Goal: Task Accomplishment & Management: Manage account settings

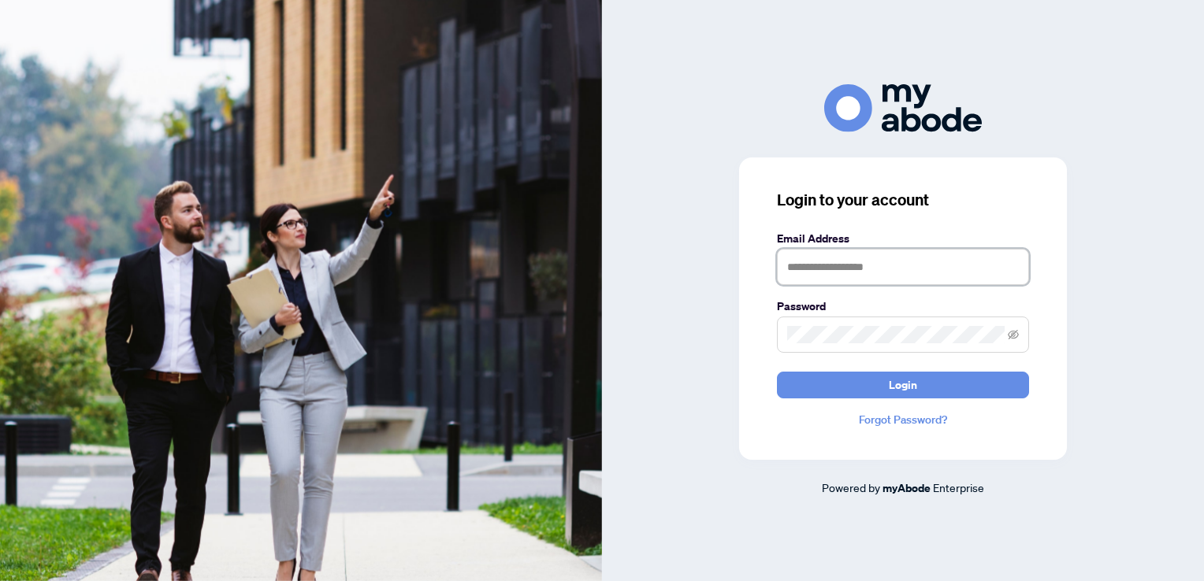
click at [914, 261] on input "text" at bounding box center [903, 267] width 252 height 36
type input "**********"
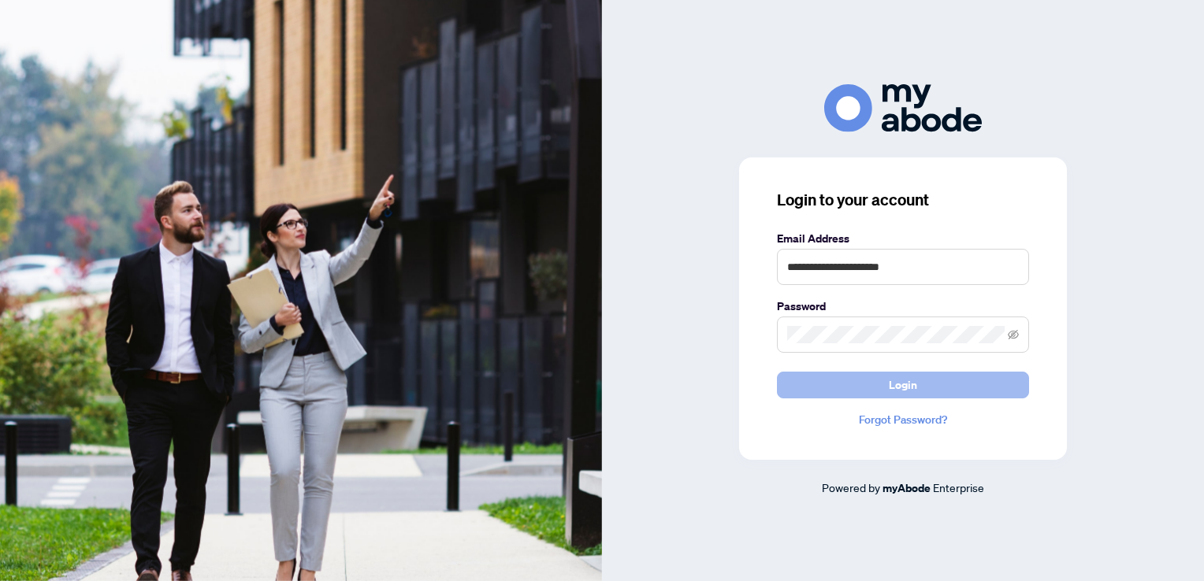
click at [931, 386] on button "Login" at bounding box center [903, 385] width 252 height 27
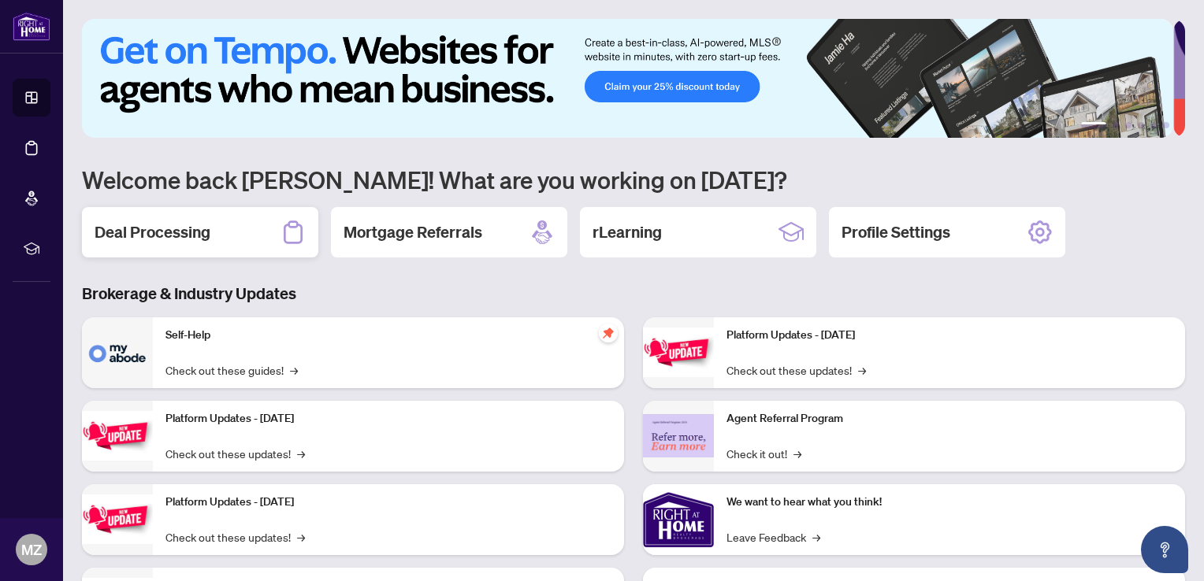
click at [147, 239] on h2 "Deal Processing" at bounding box center [153, 232] width 116 height 22
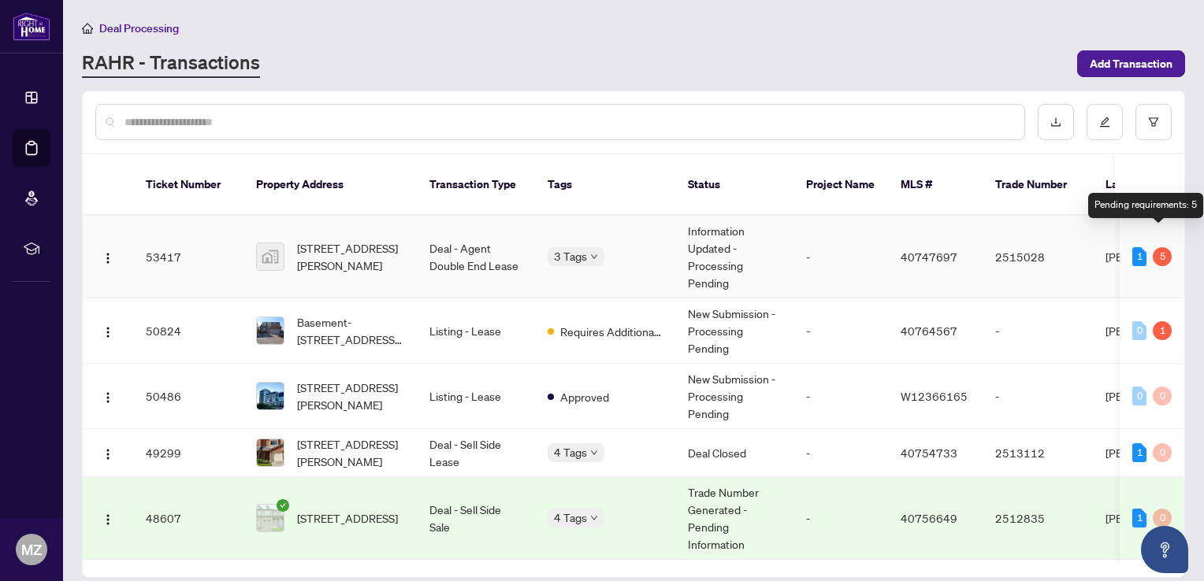
click at [1158, 247] on div "5" at bounding box center [1162, 256] width 19 height 19
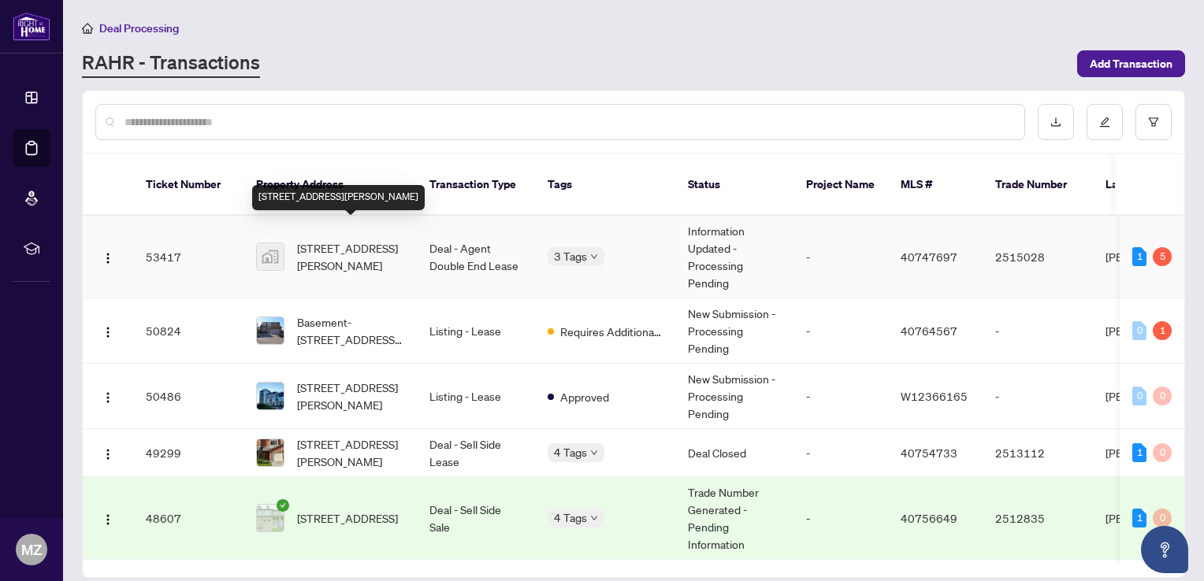
click at [328, 240] on span "[STREET_ADDRESS][PERSON_NAME]" at bounding box center [350, 257] width 107 height 35
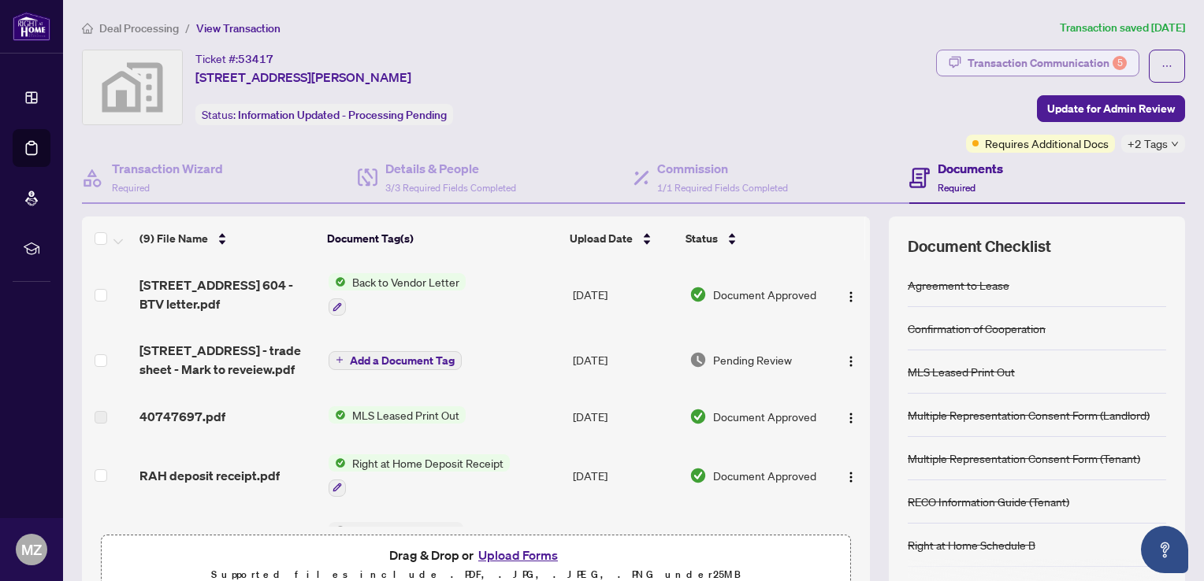
click at [1084, 62] on div "Transaction Communication 5" at bounding box center [1047, 62] width 159 height 25
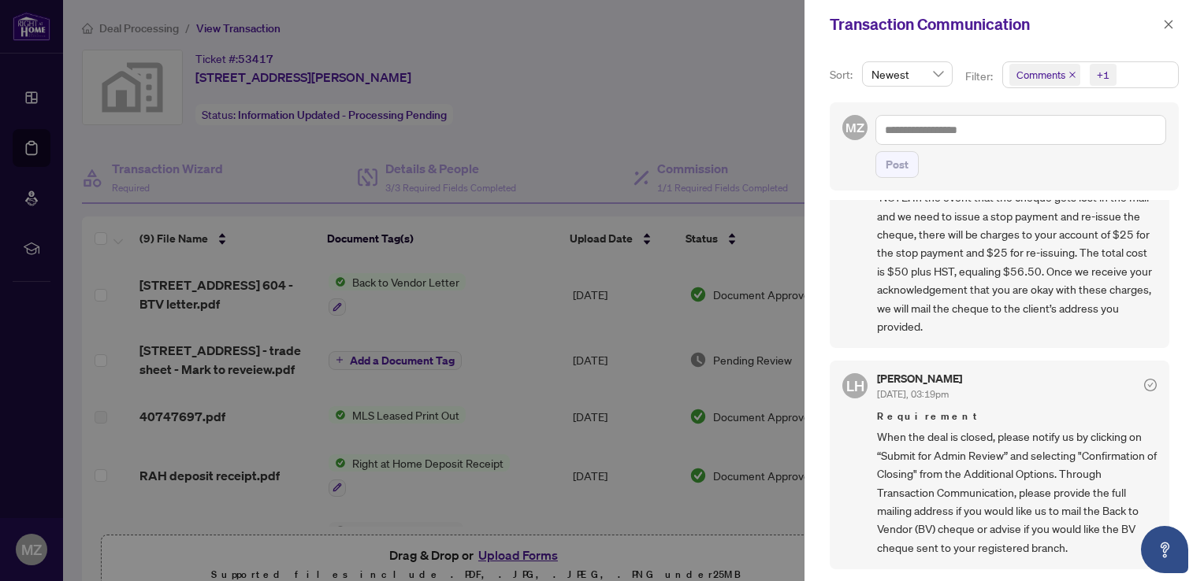
scroll to position [394, 0]
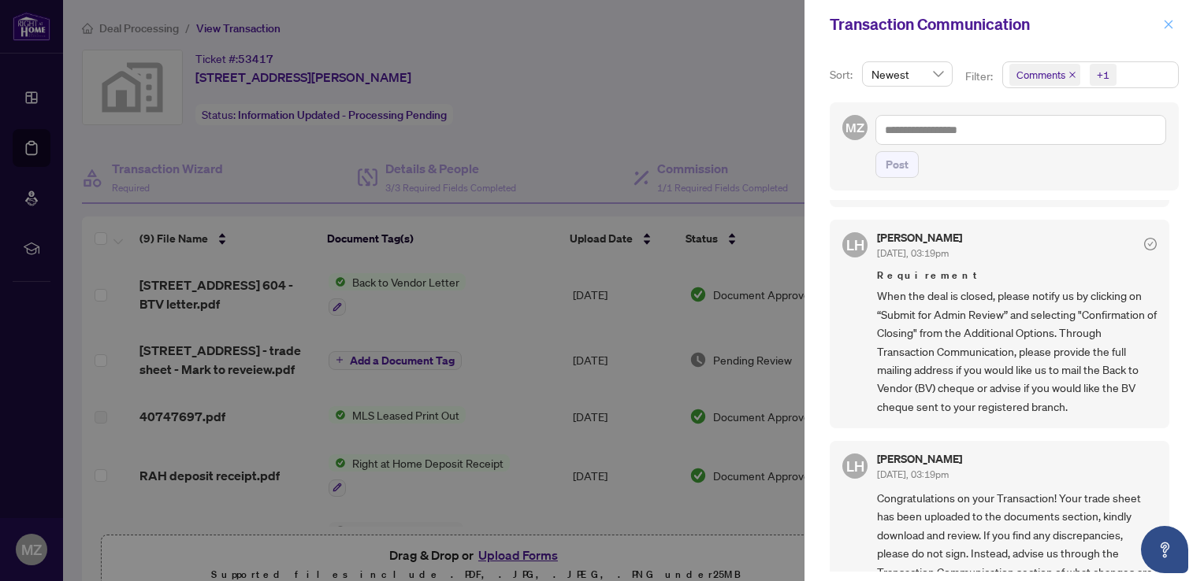
click at [1169, 22] on icon "close" at bounding box center [1168, 24] width 11 height 11
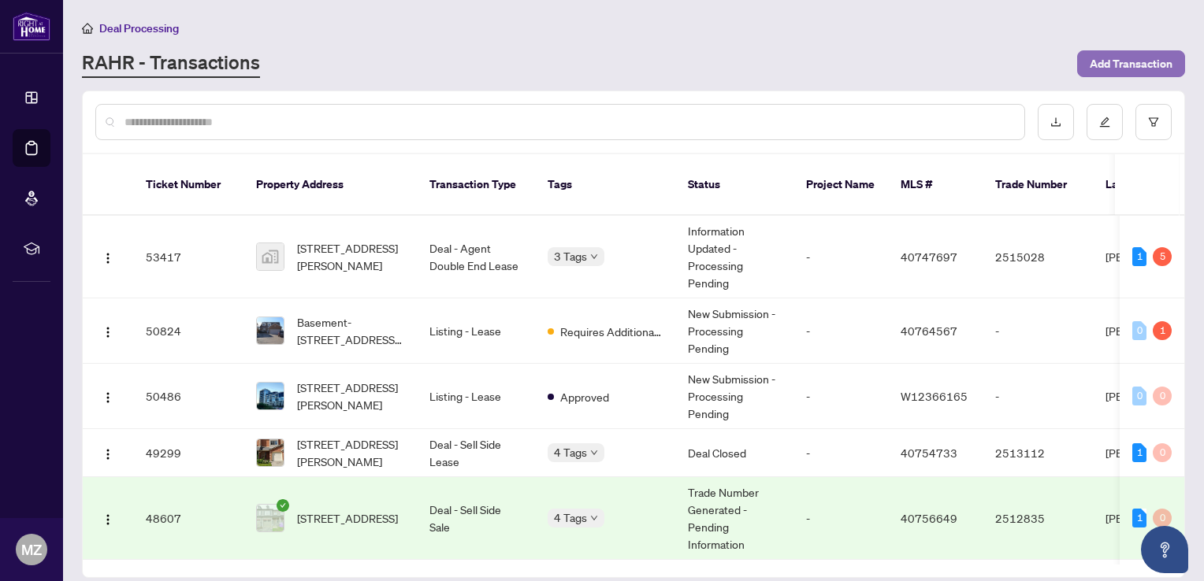
click at [1123, 65] on span "Add Transaction" at bounding box center [1131, 63] width 83 height 25
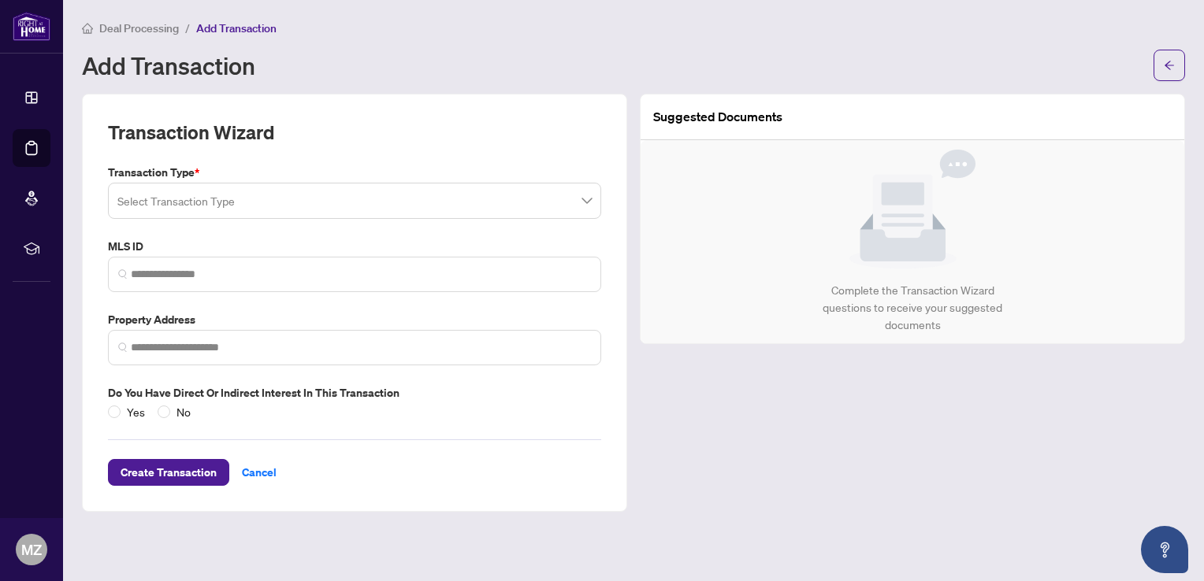
click at [531, 77] on div "Add Transaction" at bounding box center [633, 66] width 1103 height 32
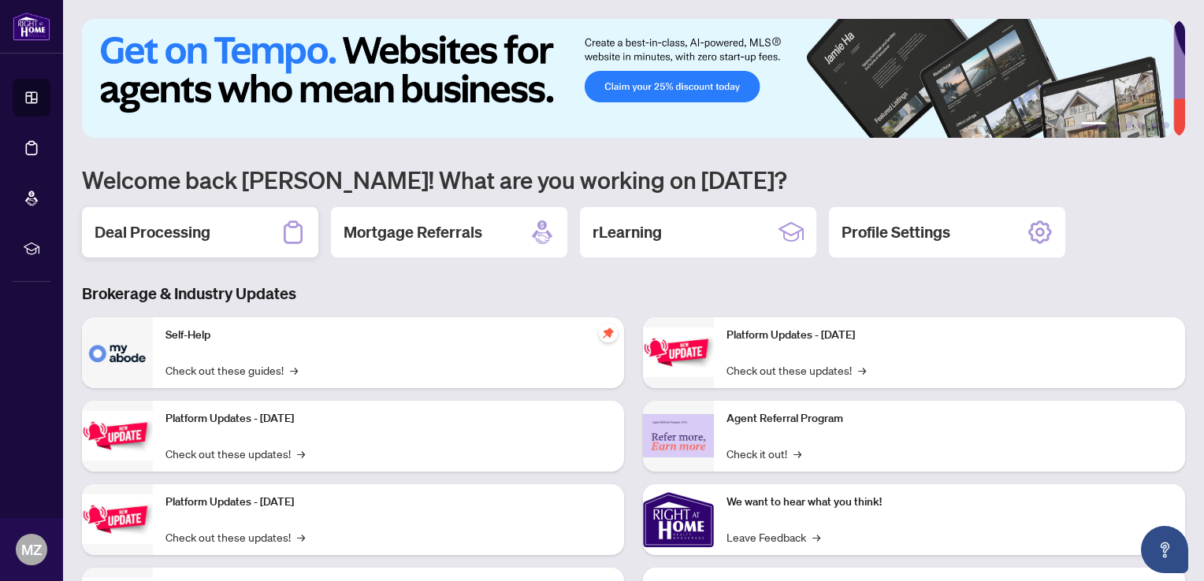
click at [189, 228] on h2 "Deal Processing" at bounding box center [153, 232] width 116 height 22
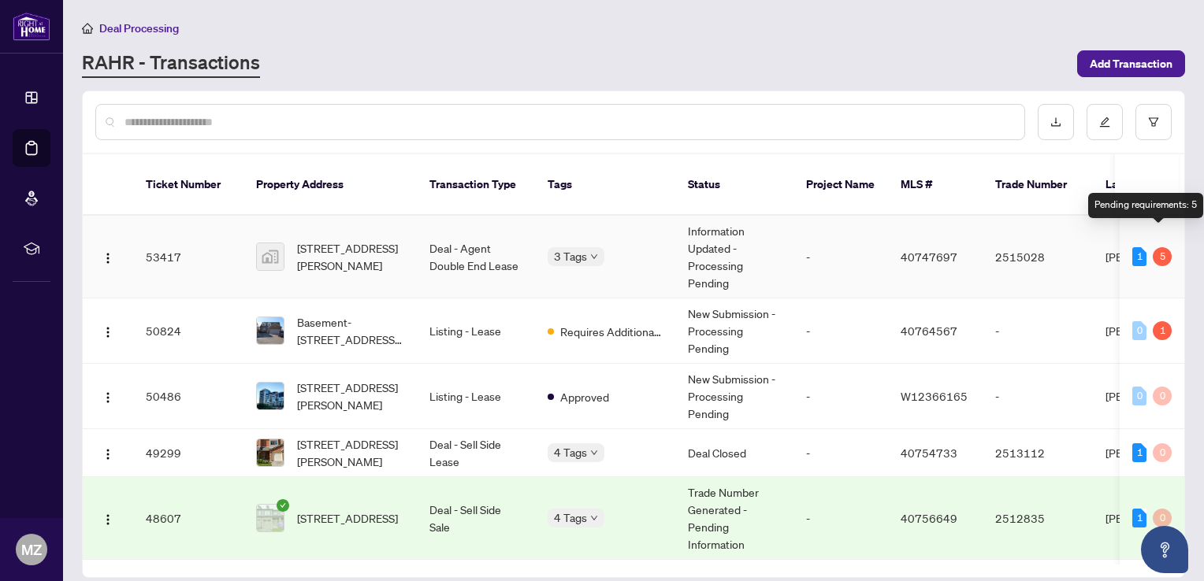
click at [1157, 247] on div "5" at bounding box center [1162, 256] width 19 height 19
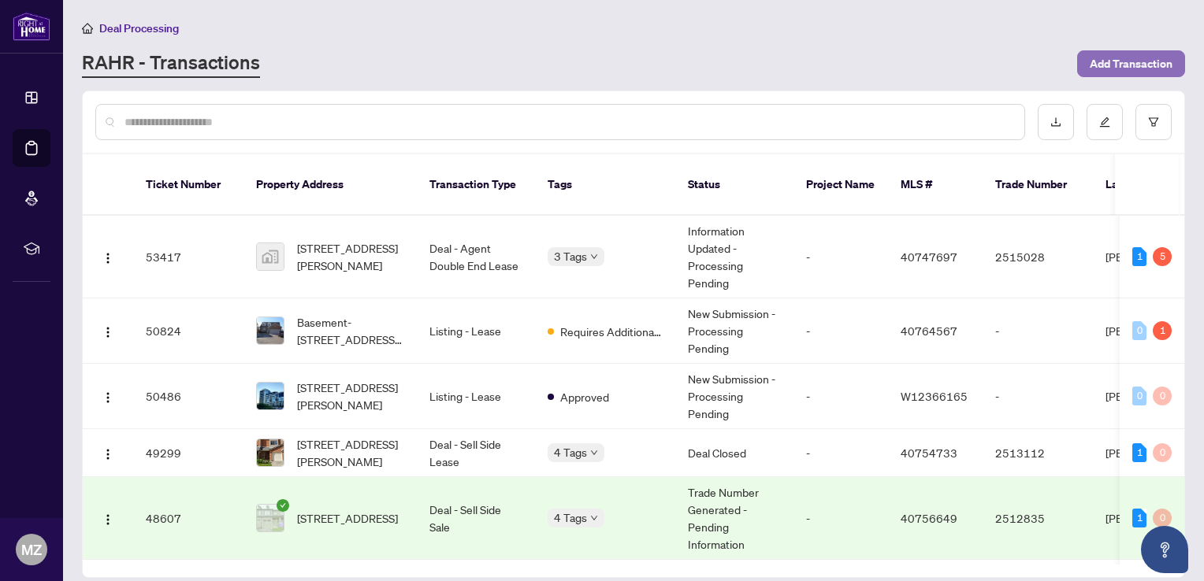
click at [1135, 63] on span "Add Transaction" at bounding box center [1131, 63] width 83 height 25
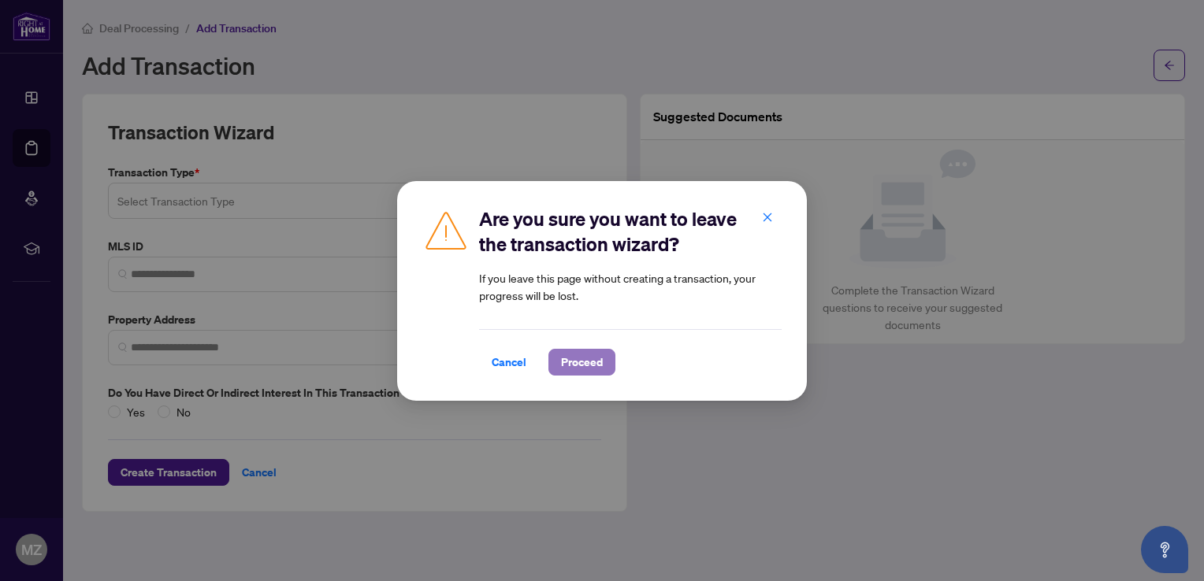
click at [597, 363] on span "Proceed" at bounding box center [582, 362] width 42 height 25
click at [585, 364] on span "Proceed" at bounding box center [582, 362] width 42 height 25
click at [772, 217] on icon "close" at bounding box center [767, 217] width 11 height 11
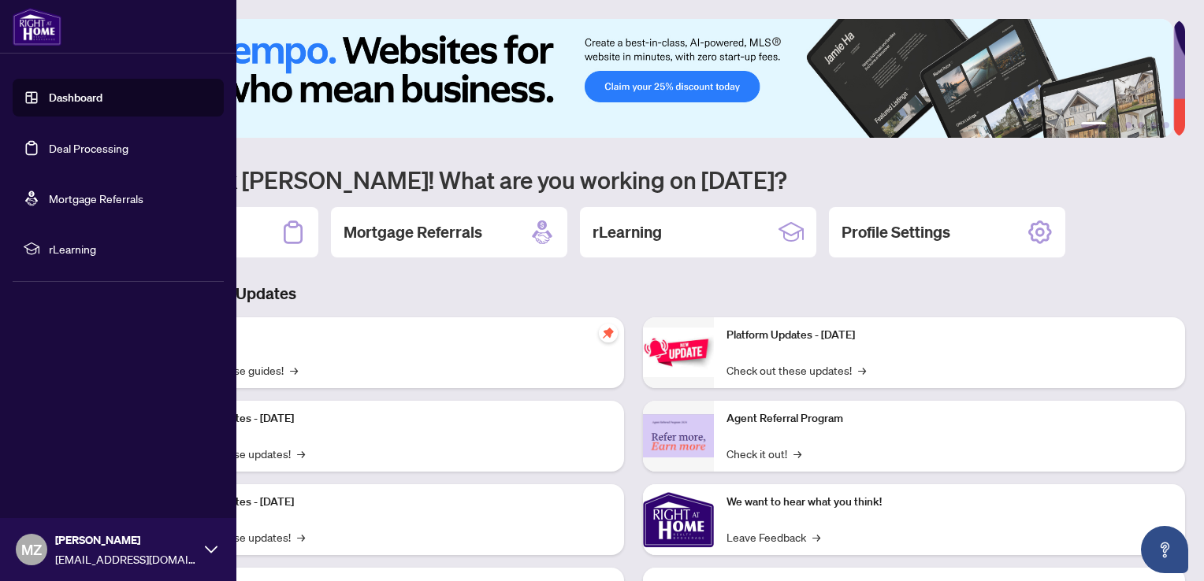
click at [79, 99] on link "Dashboard" at bounding box center [76, 98] width 54 height 14
click at [66, 154] on link "Deal Processing" at bounding box center [89, 148] width 80 height 14
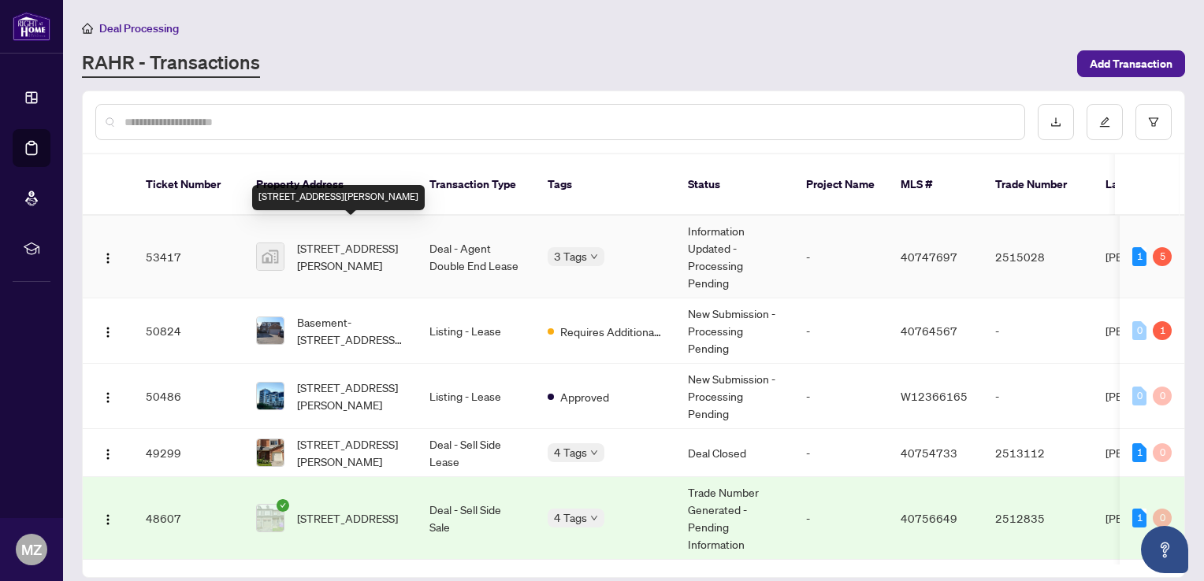
click at [361, 240] on span "[STREET_ADDRESS][PERSON_NAME]" at bounding box center [350, 257] width 107 height 35
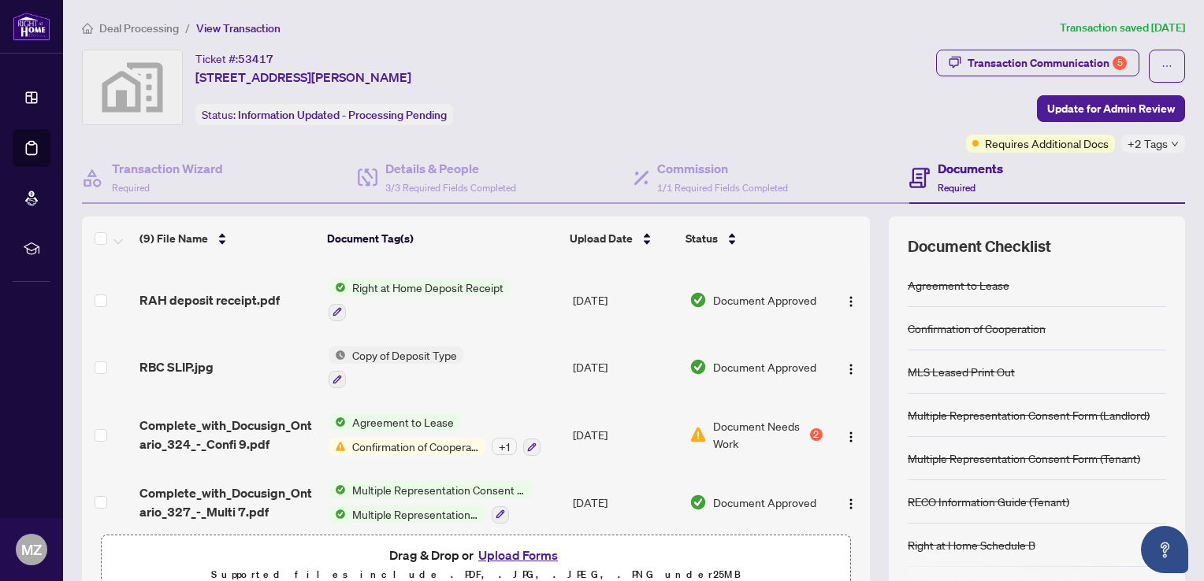
scroll to position [316, 0]
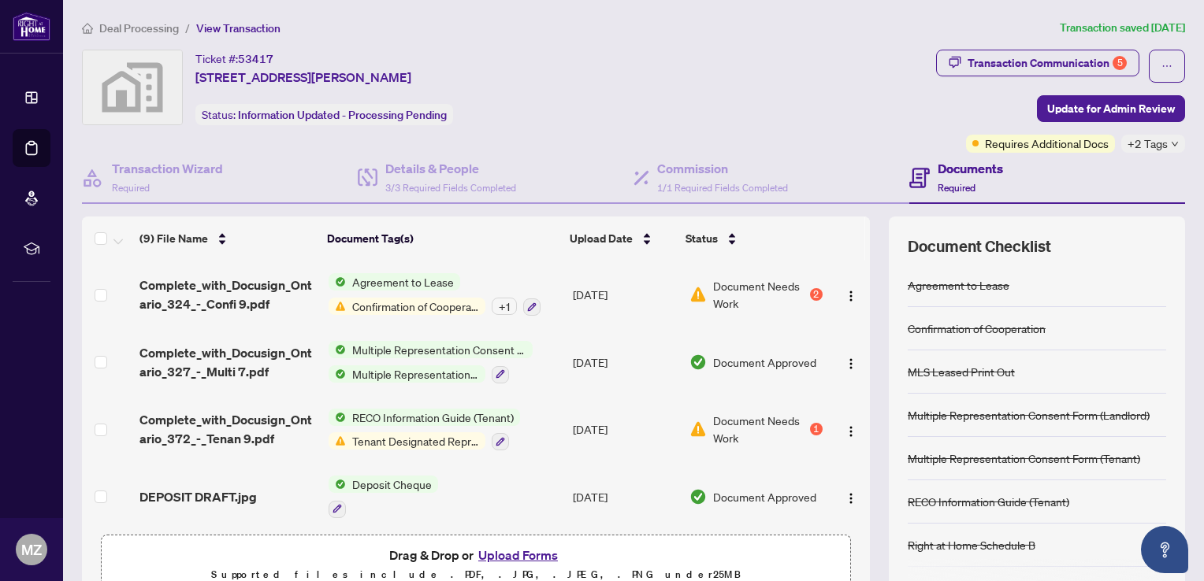
click at [433, 298] on span "Confirmation of Cooperation" at bounding box center [415, 306] width 139 height 17
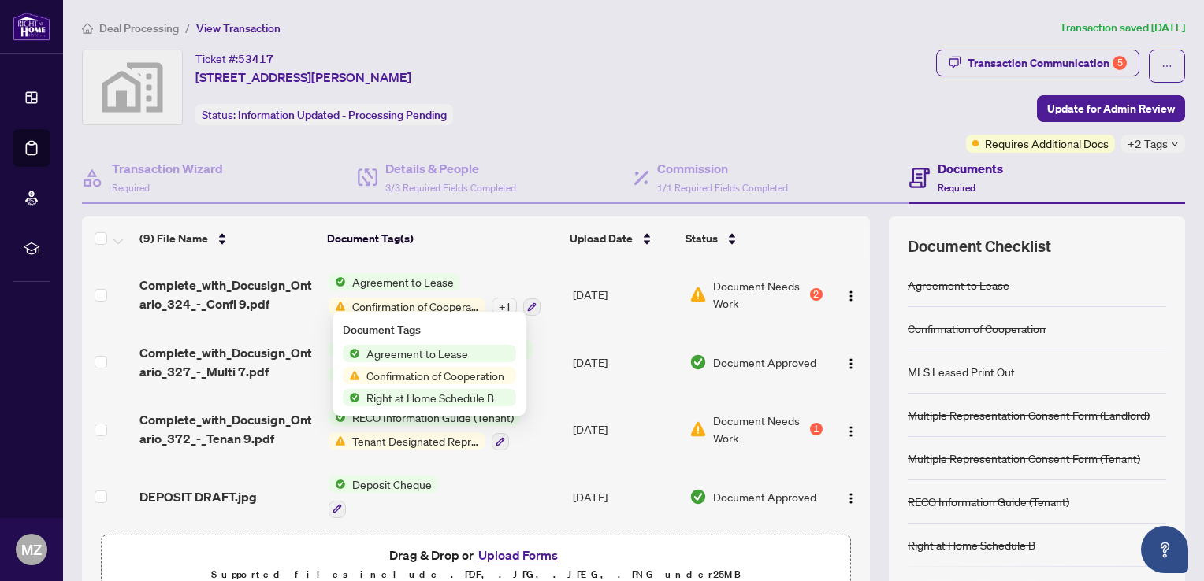
click at [437, 373] on span "Confirmation of Cooperation" at bounding box center [435, 375] width 150 height 17
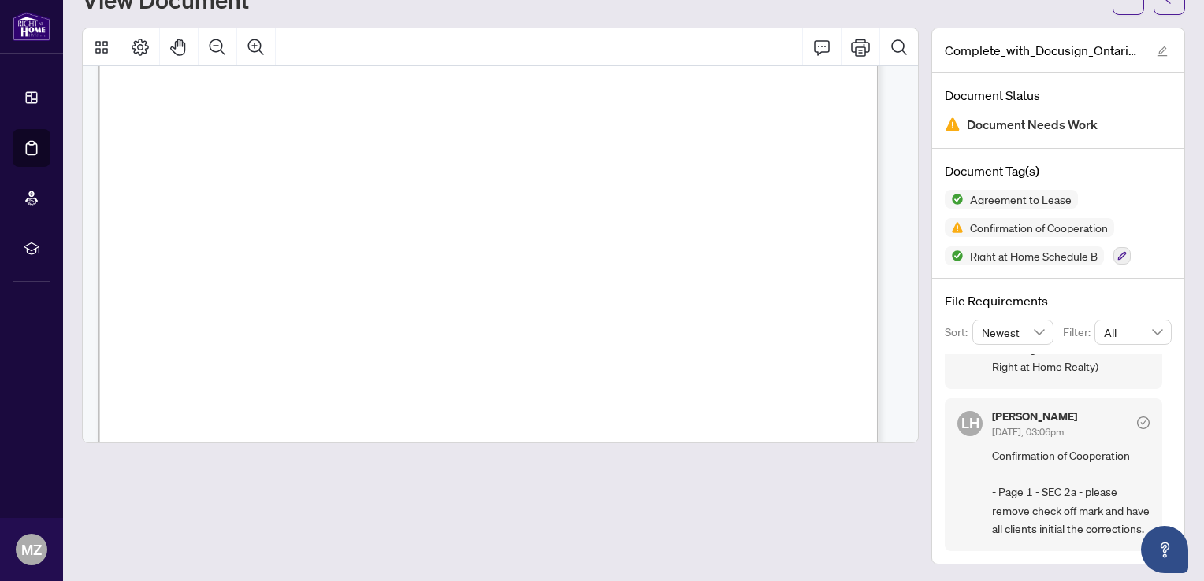
scroll to position [630, 0]
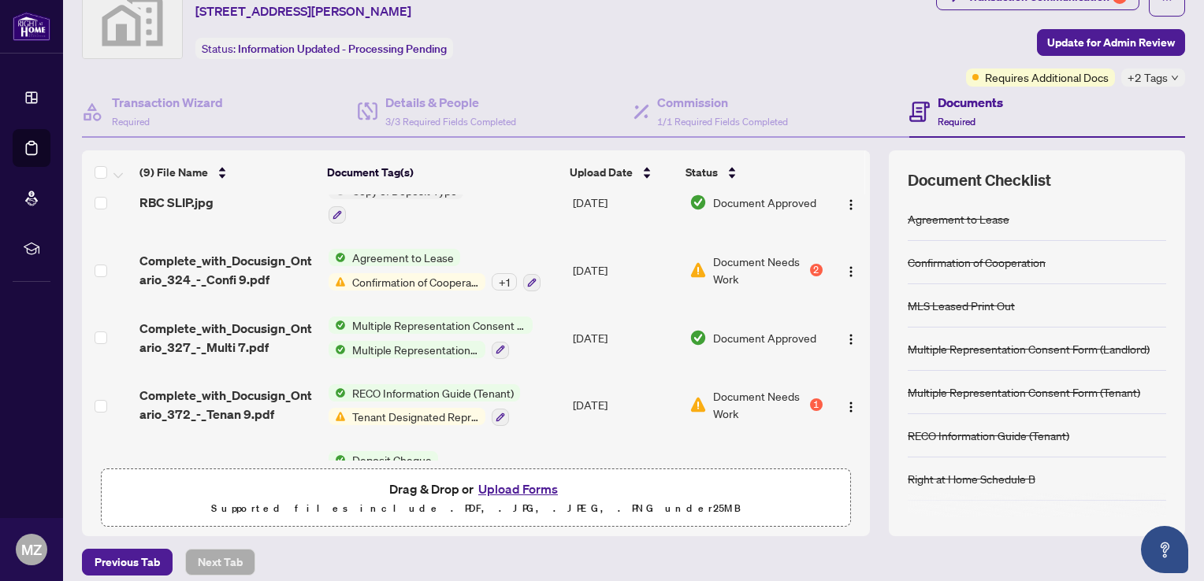
scroll to position [238, 0]
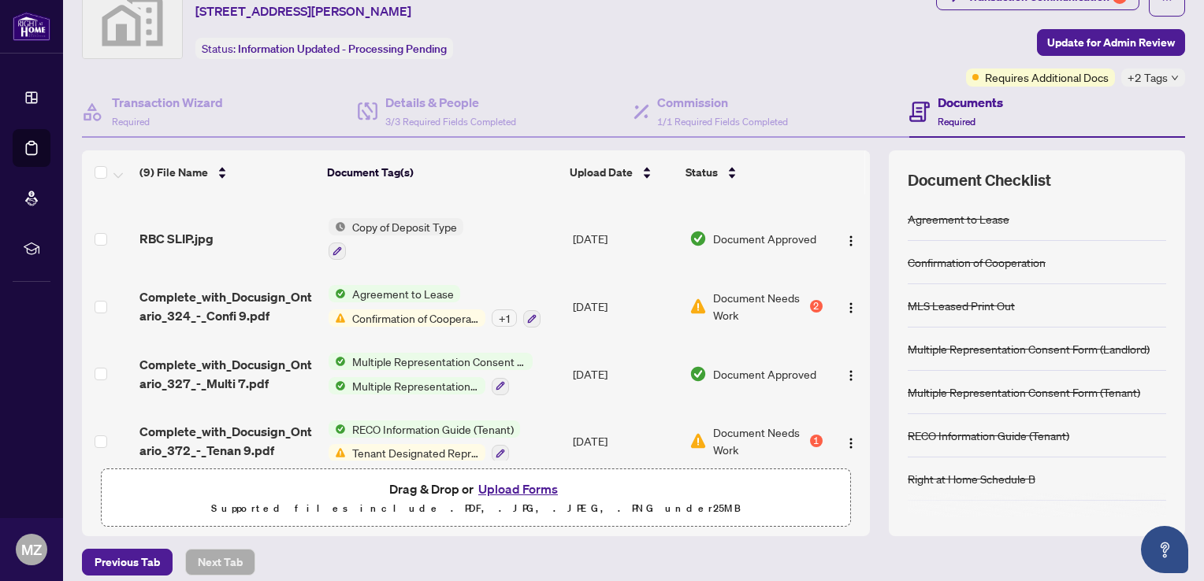
click at [380, 292] on span "Agreement to Lease" at bounding box center [403, 293] width 114 height 17
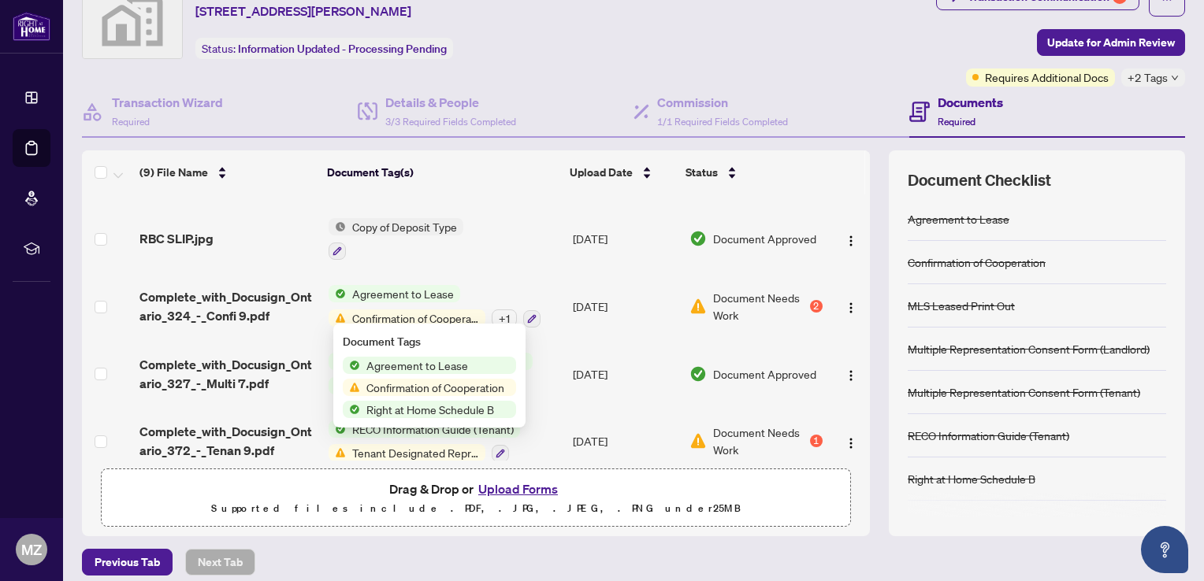
click at [391, 370] on span "Agreement to Lease" at bounding box center [417, 365] width 114 height 17
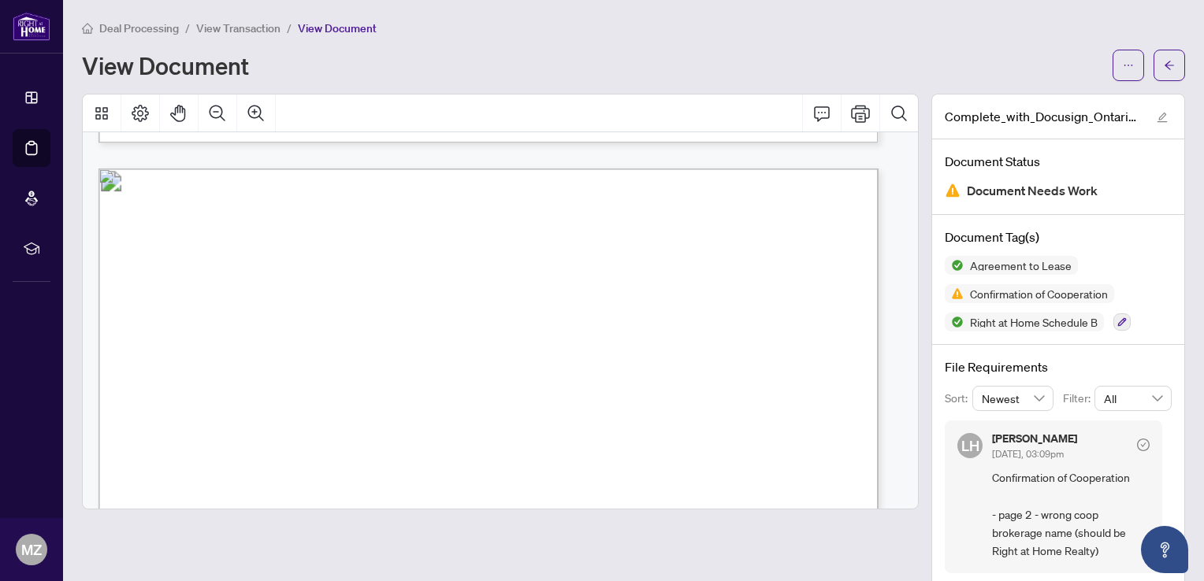
scroll to position [2206, 0]
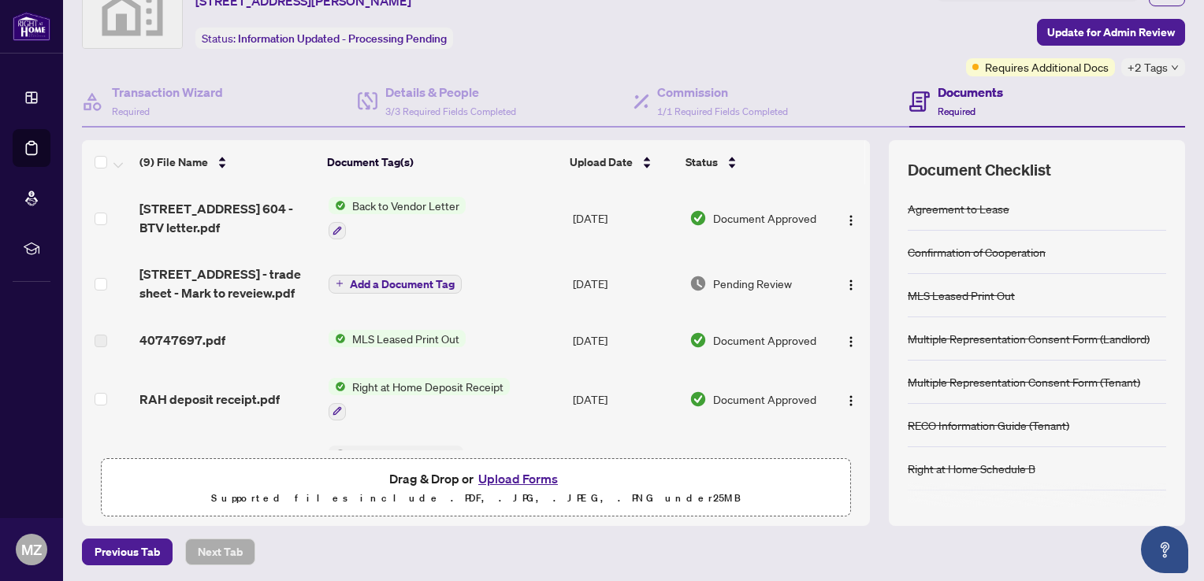
click at [372, 206] on span "Back to Vendor Letter" at bounding box center [406, 205] width 120 height 17
click at [337, 222] on button "button" at bounding box center [337, 230] width 17 height 17
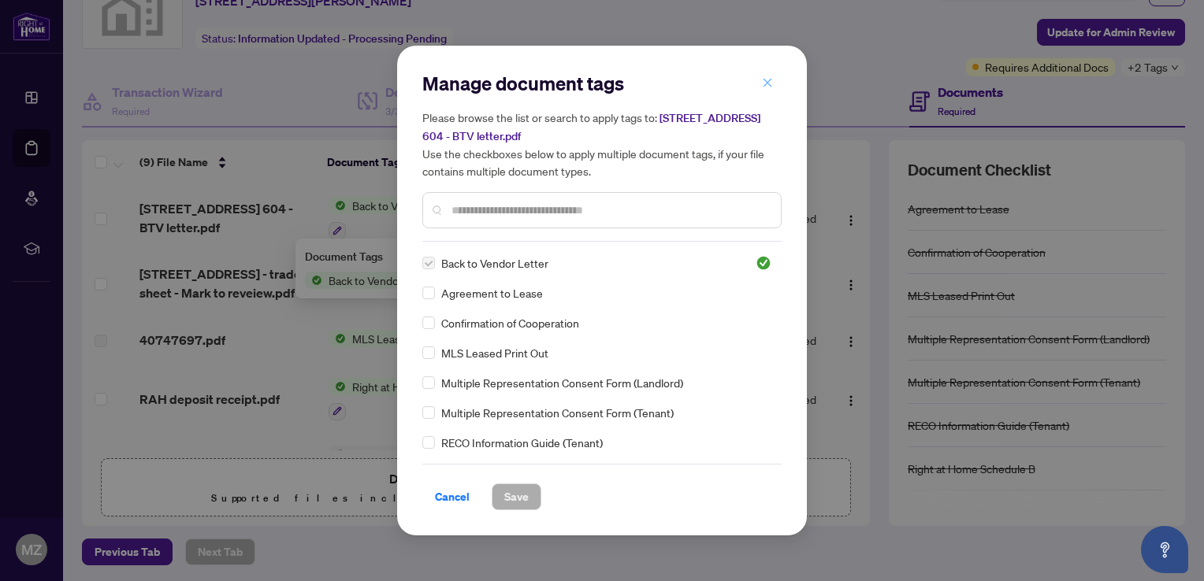
click at [771, 80] on icon "close" at bounding box center [767, 82] width 9 height 9
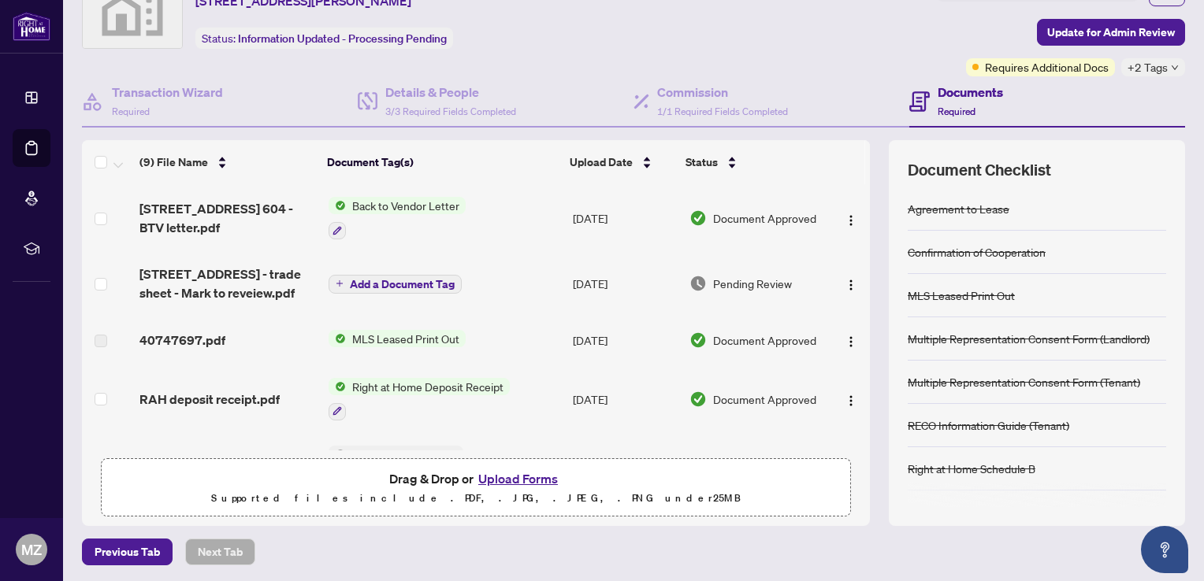
click at [391, 207] on span "Back to Vendor Letter" at bounding box center [406, 205] width 120 height 17
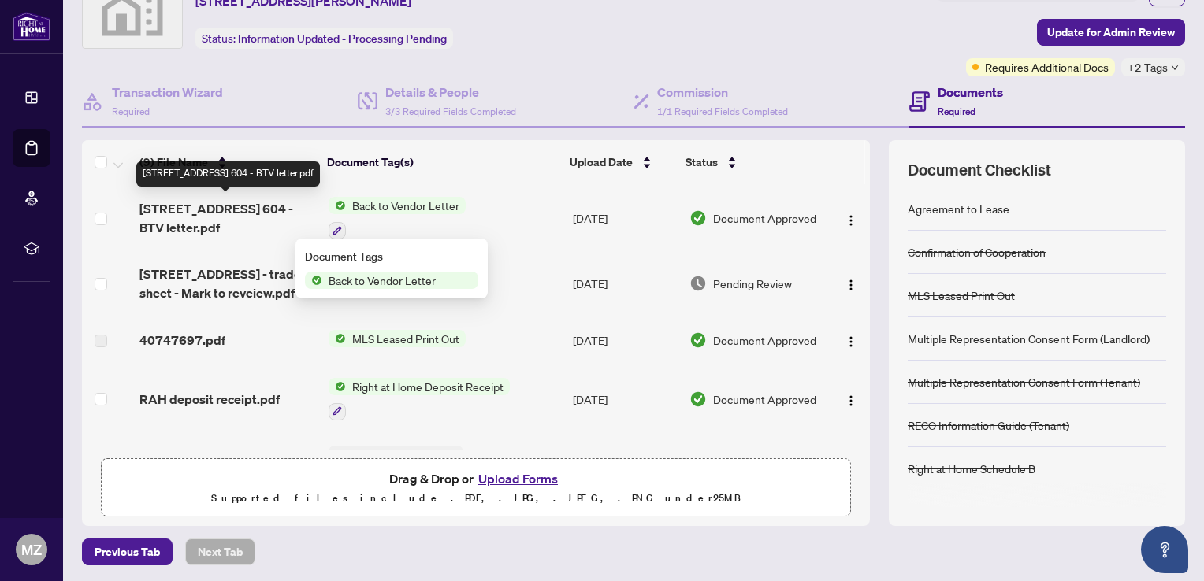
click at [217, 210] on span "[STREET_ADDRESS] 604 - BTV letter.pdf" at bounding box center [227, 218] width 176 height 38
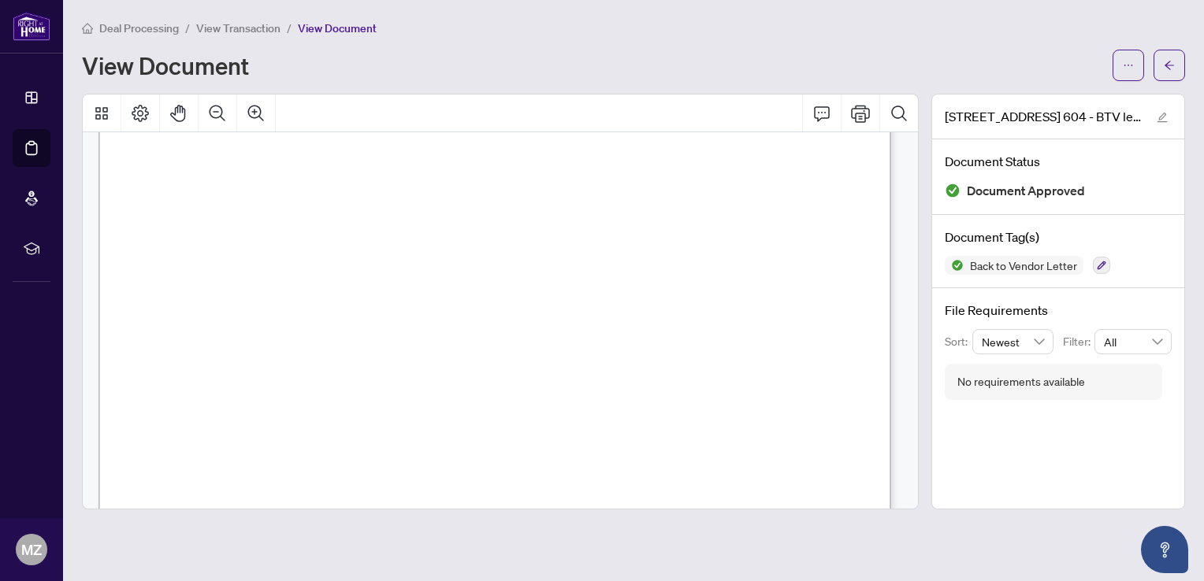
scroll to position [679, 0]
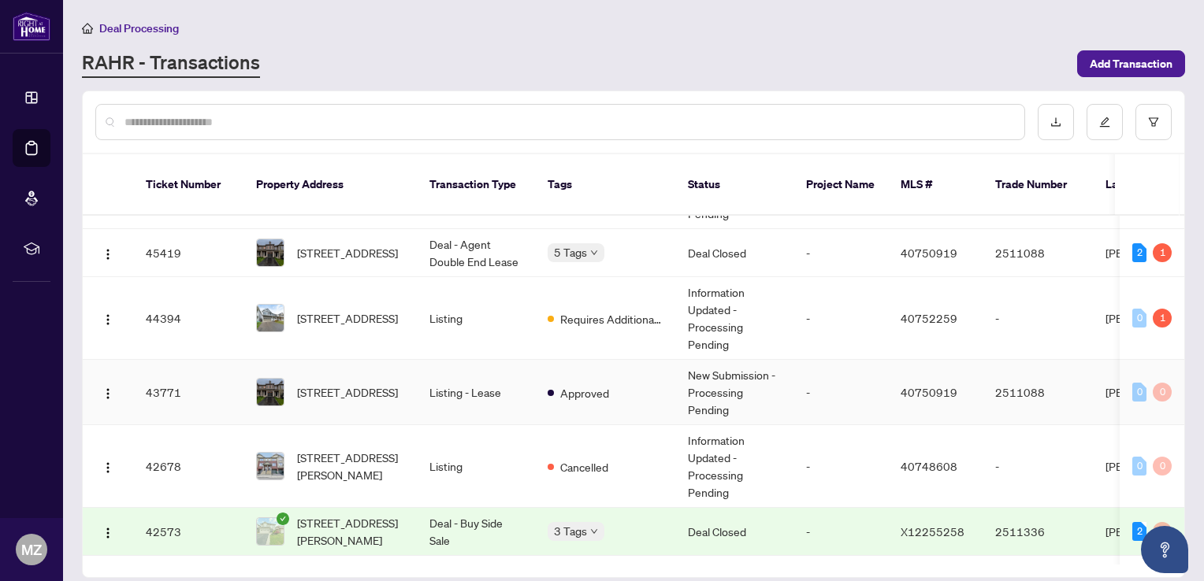
scroll to position [788, 0]
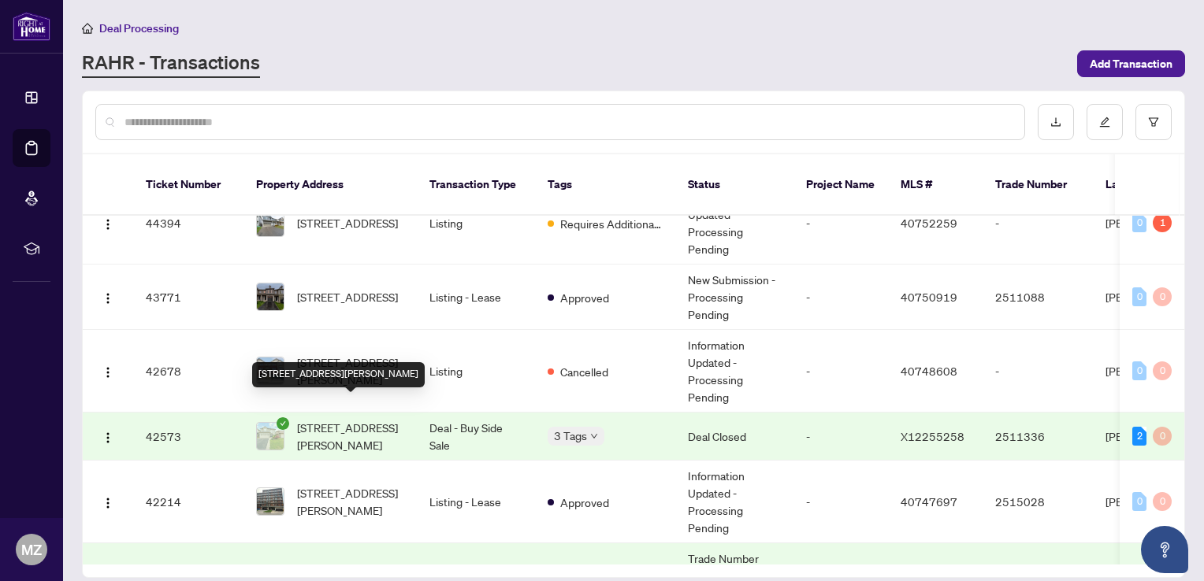
click at [355, 362] on div "[STREET_ADDRESS][PERSON_NAME]" at bounding box center [338, 374] width 173 height 25
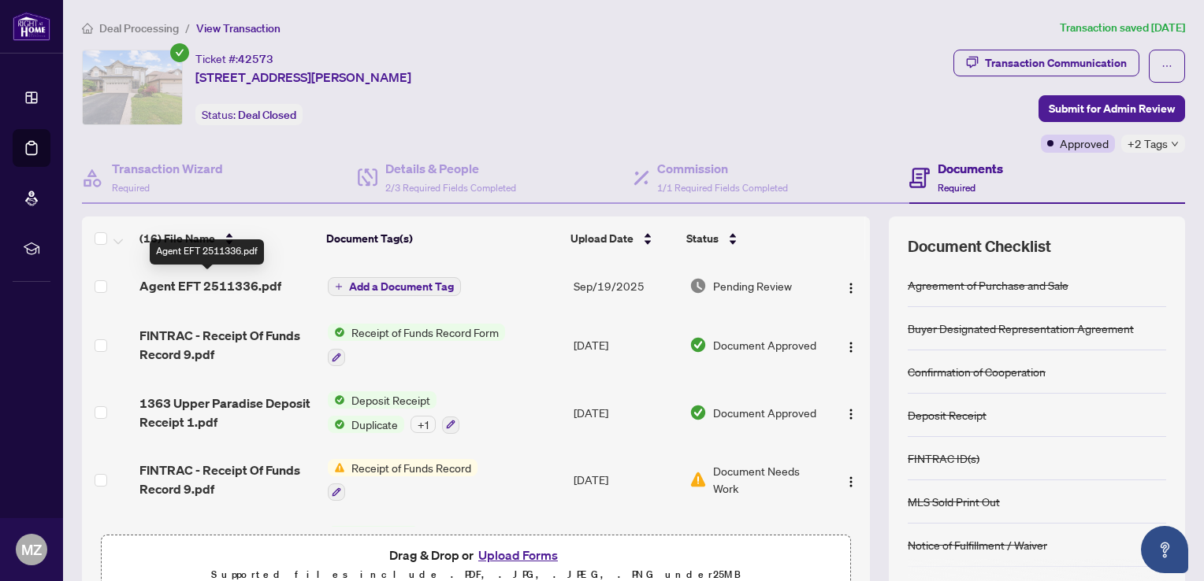
click at [240, 285] on span "Agent EFT 2511336.pdf" at bounding box center [210, 286] width 142 height 19
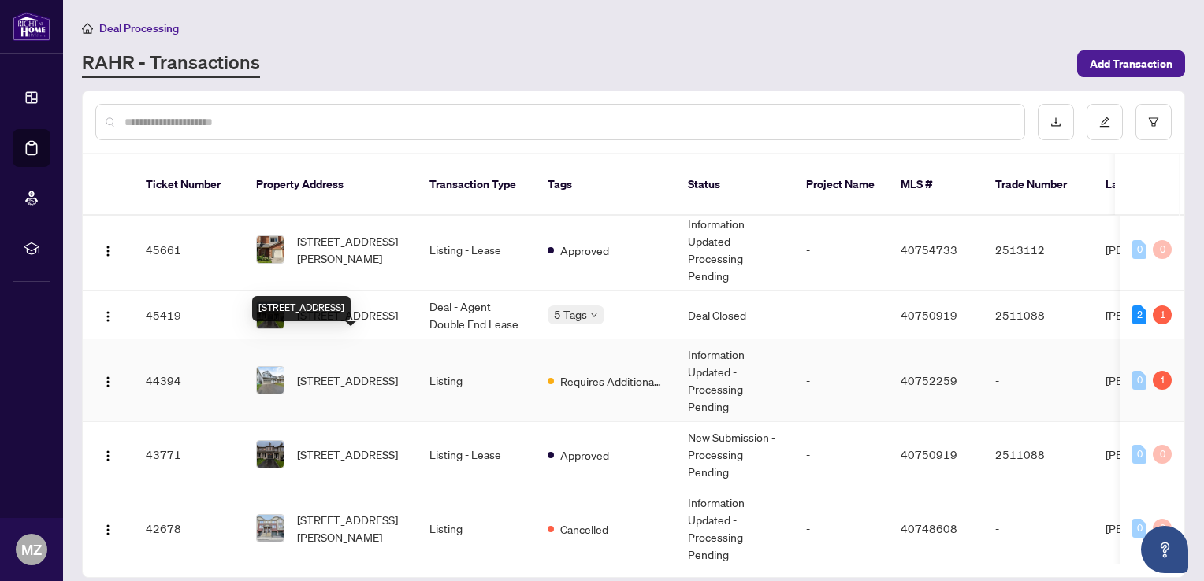
scroll to position [709, 0]
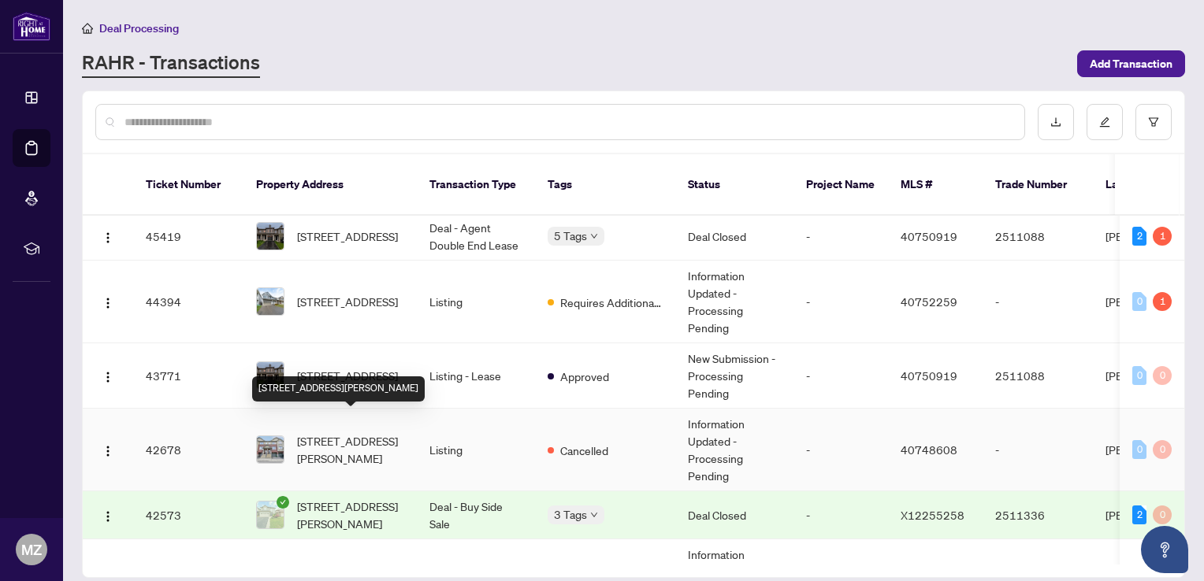
click at [359, 433] on span "[STREET_ADDRESS][PERSON_NAME]" at bounding box center [350, 450] width 107 height 35
